Goal: Task Accomplishment & Management: Manage account settings

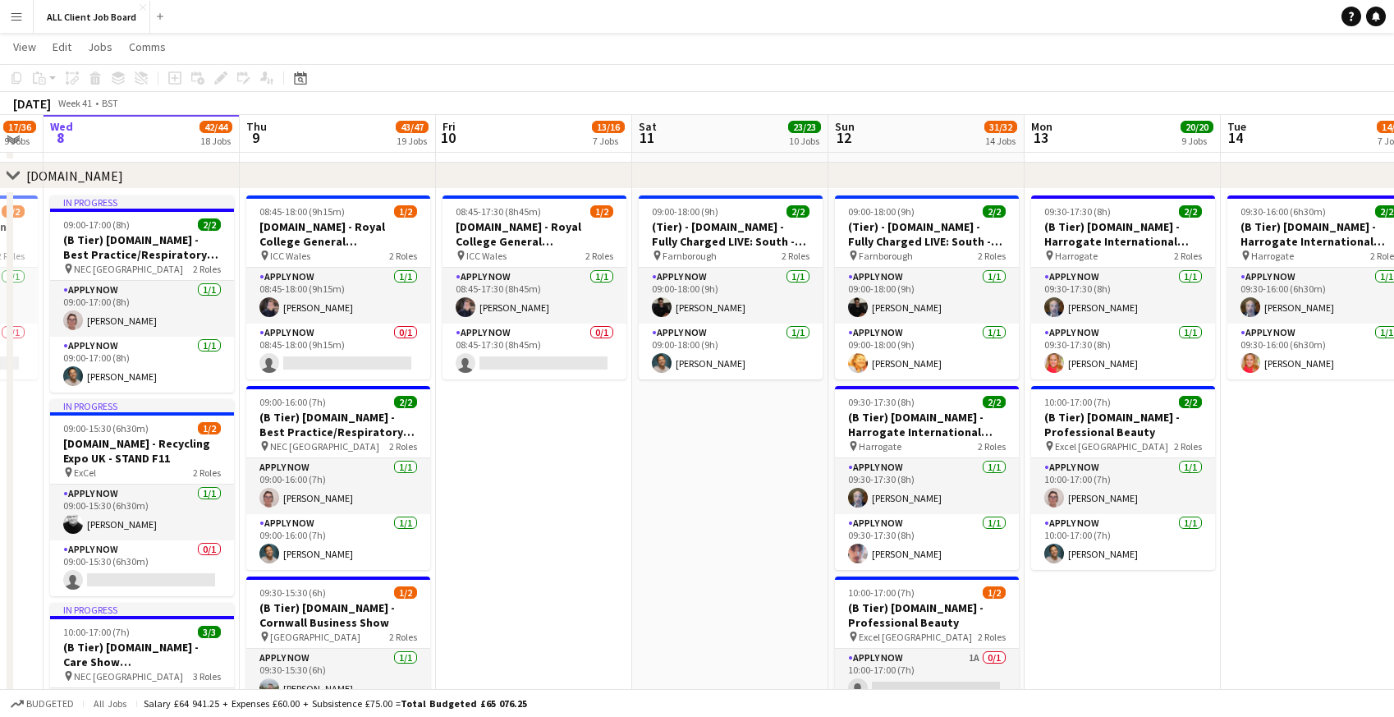
scroll to position [4474, 0]
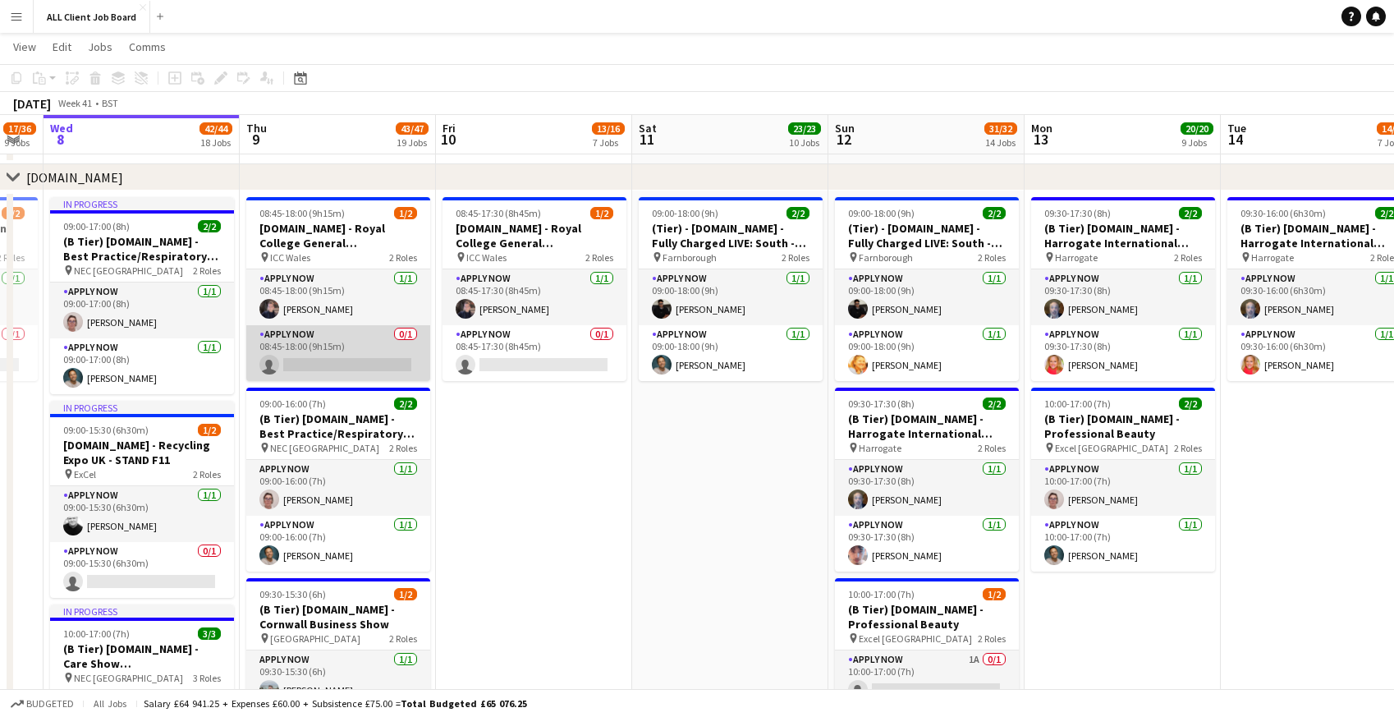
click at [312, 365] on app-card-role "APPLY NOW 0/1 08:45-18:00 (9h15m) single-neutral-actions" at bounding box center [338, 353] width 184 height 56
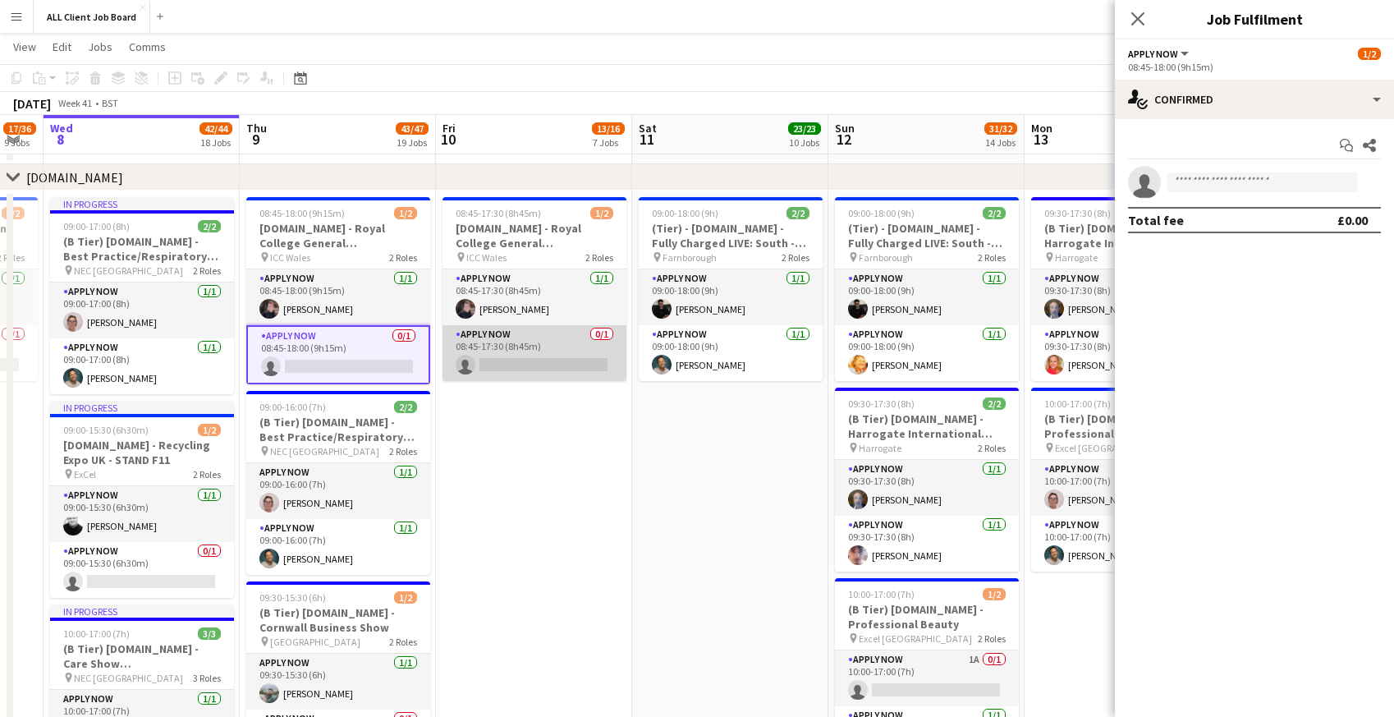
click at [538, 340] on app-card-role "APPLY NOW 0/1 08:45-17:30 (8h45m) single-neutral-actions" at bounding box center [535, 353] width 184 height 56
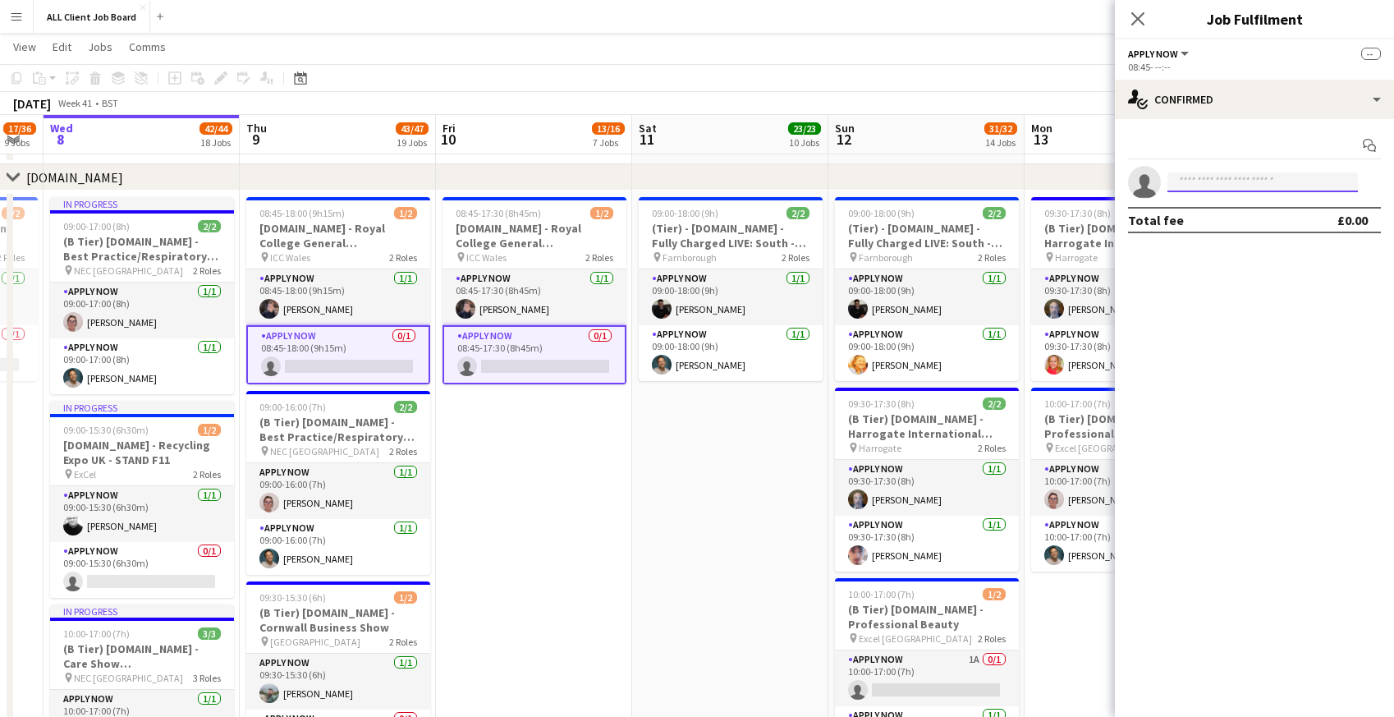
click at [1243, 180] on input at bounding box center [1263, 182] width 191 height 20
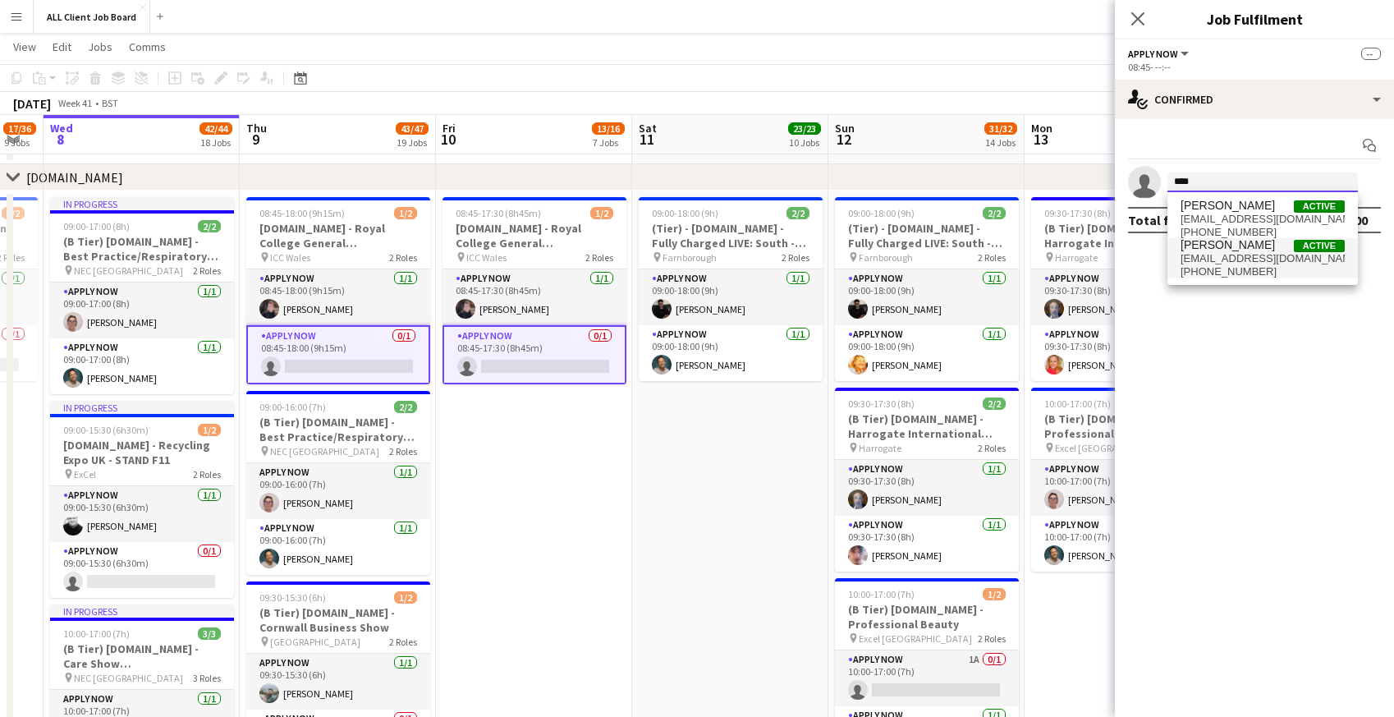
type input "****"
click at [1244, 255] on span "[EMAIL_ADDRESS][DOMAIN_NAME]" at bounding box center [1263, 258] width 164 height 13
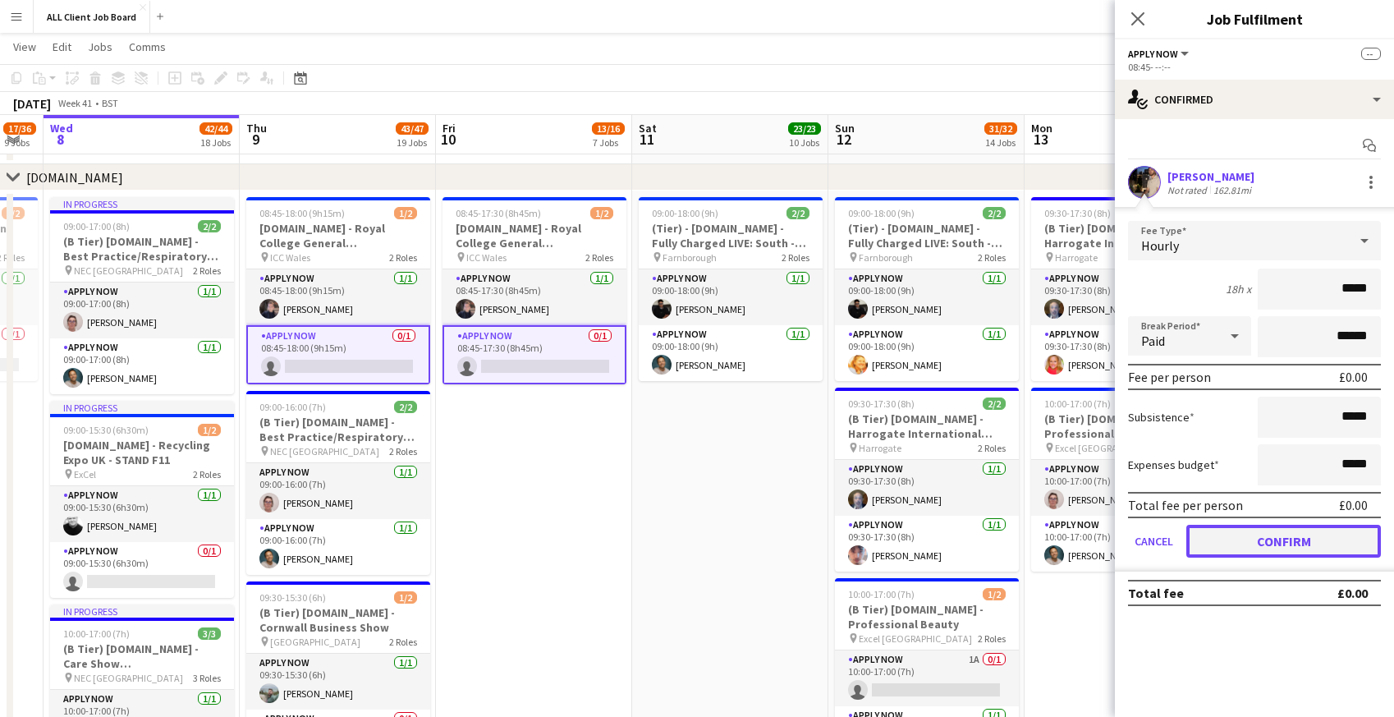
click at [1222, 547] on button "Confirm" at bounding box center [1284, 541] width 195 height 33
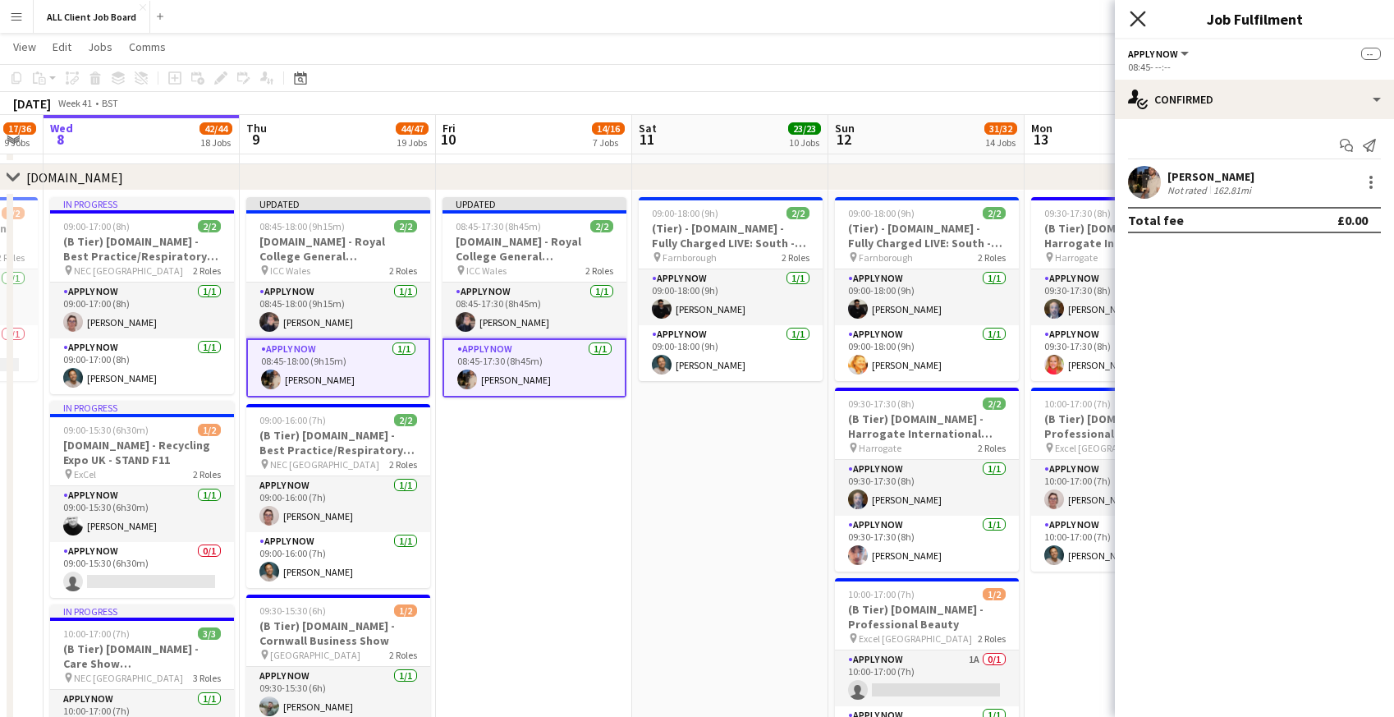
click at [1142, 19] on icon "Close pop-in" at bounding box center [1138, 19] width 16 height 16
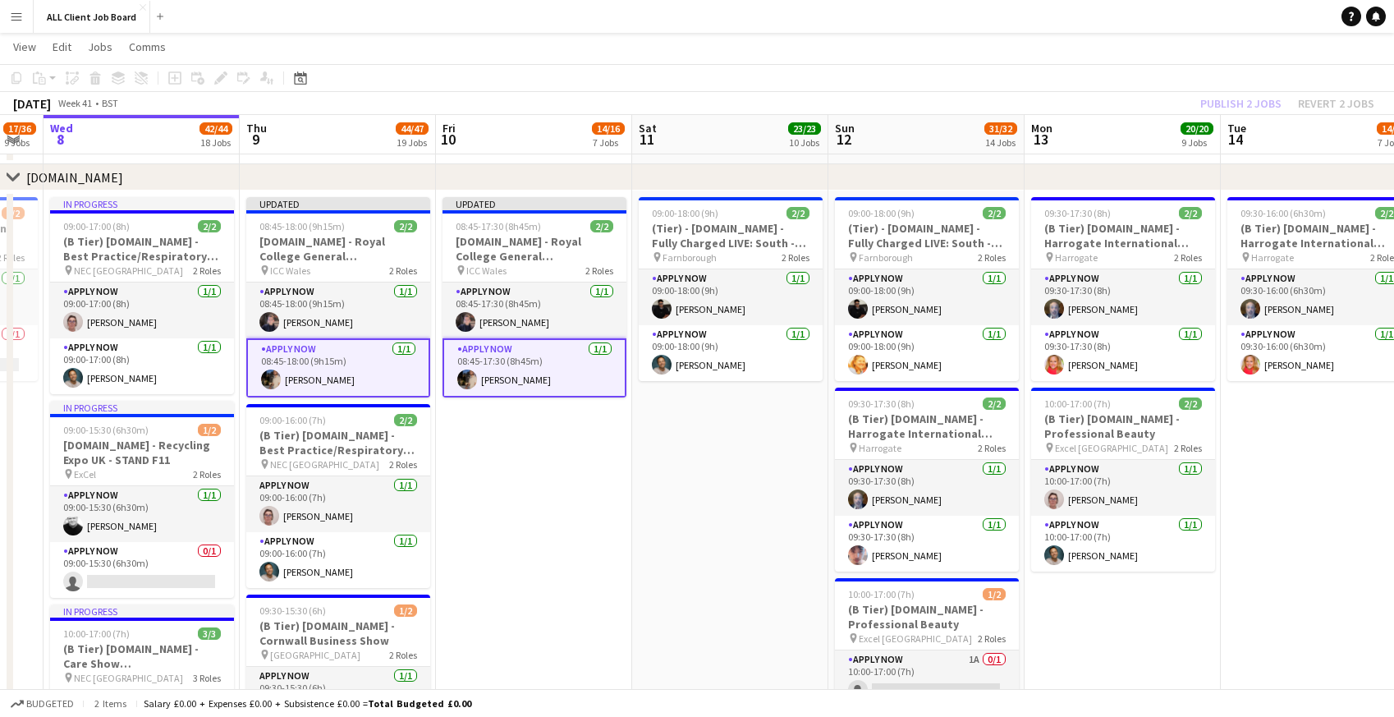
click at [1120, 16] on app-navbar "Menu Boards Boards Boards All jobs Status Workforce Workforce My Workforce Recr…" at bounding box center [697, 16] width 1394 height 33
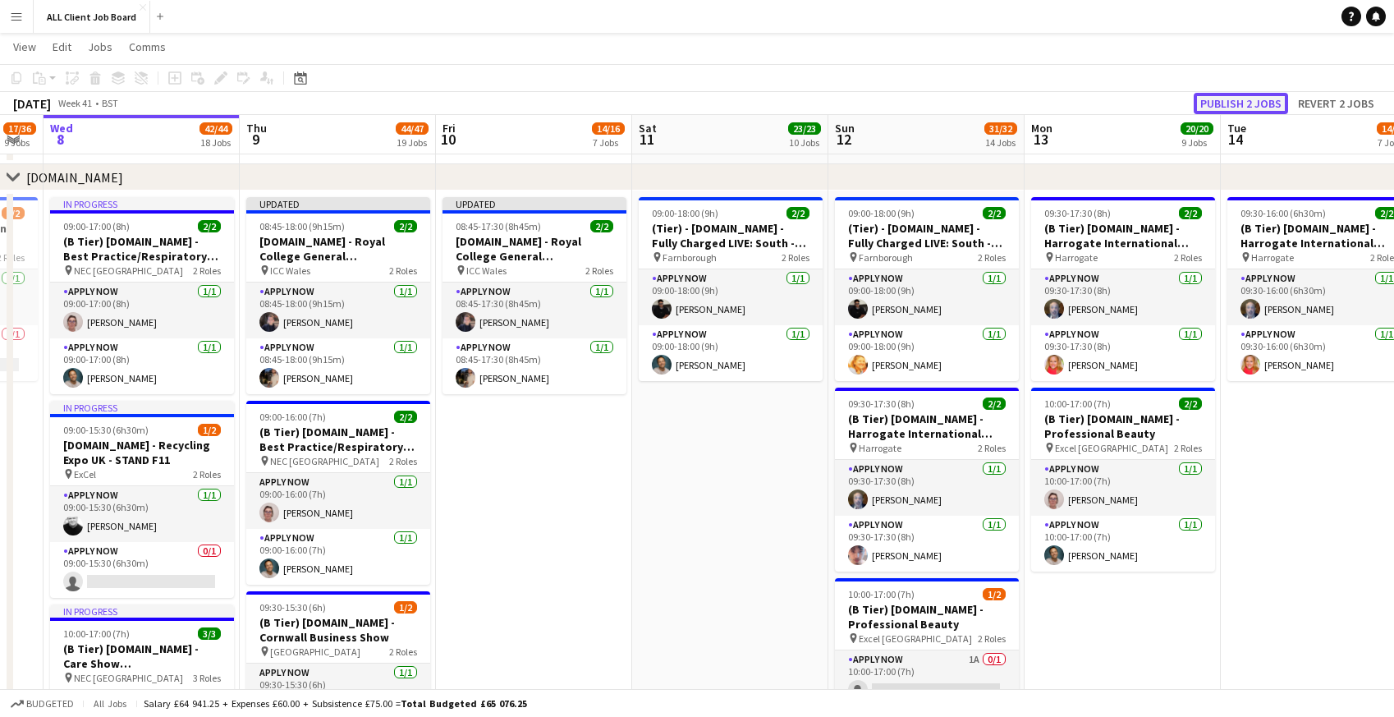
click at [1216, 106] on button "Publish 2 jobs" at bounding box center [1241, 103] width 94 height 21
